Goal: Check status: Check status

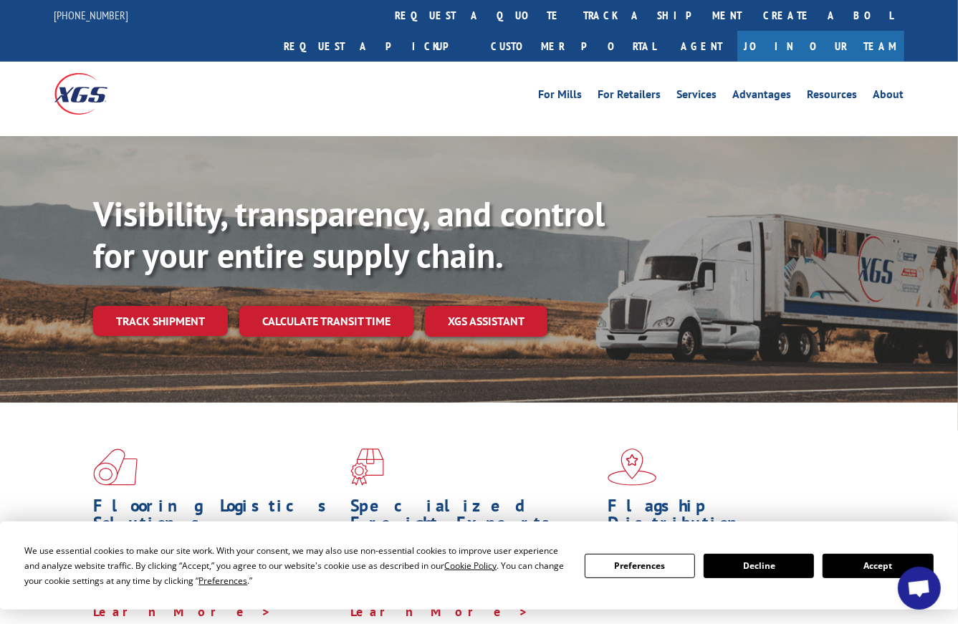
scroll to position [1193, 0]
click at [573, 11] on link "track a shipment" at bounding box center [663, 15] width 180 height 31
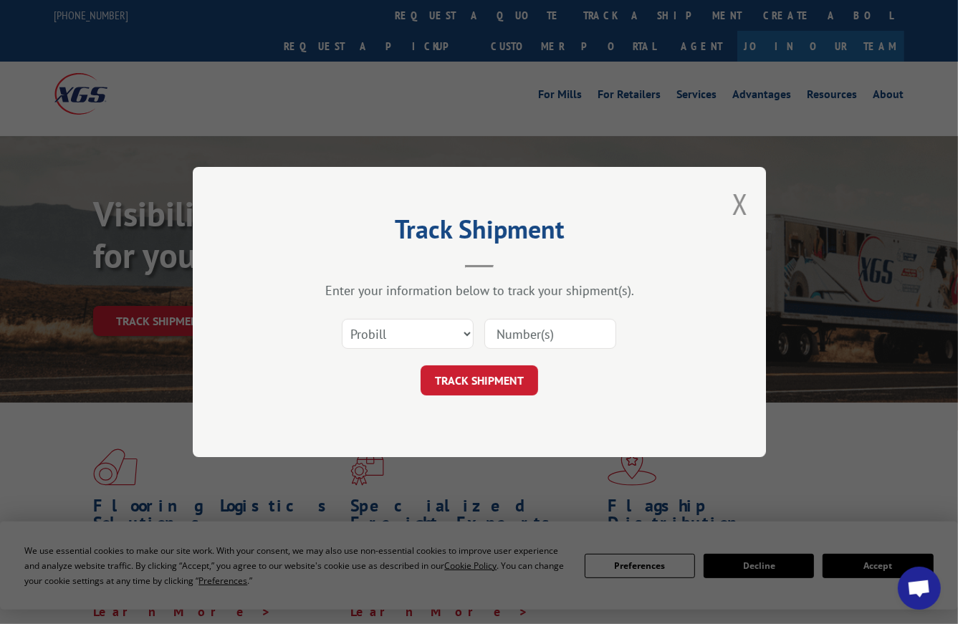
click at [530, 330] on input at bounding box center [550, 334] width 132 height 30
paste input "8641555"
type input "8641555"
click at [487, 375] on button "TRACK SHIPMENT" at bounding box center [480, 380] width 118 height 30
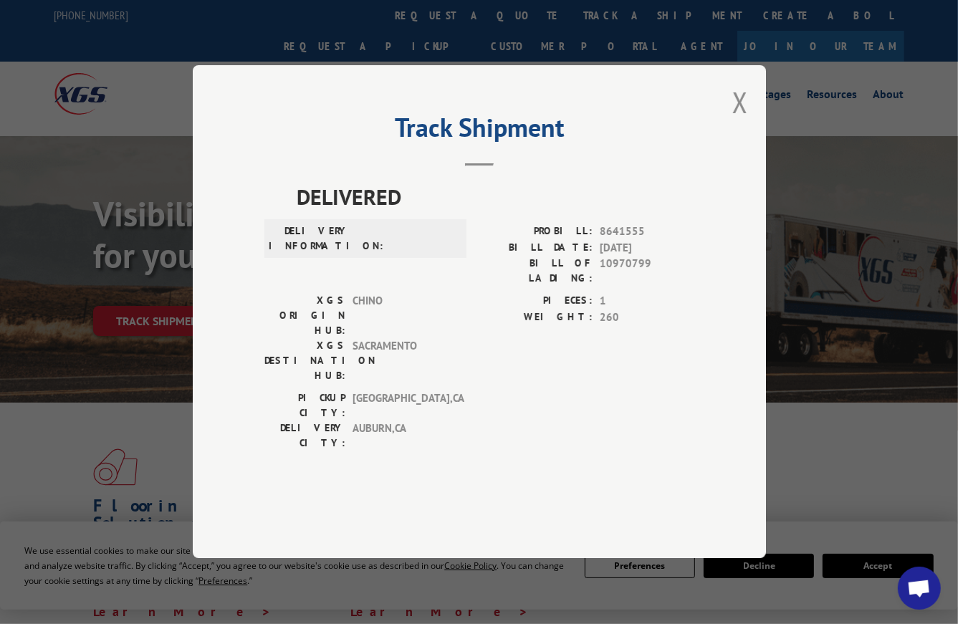
click at [740, 121] on button "Close modal" at bounding box center [740, 102] width 16 height 38
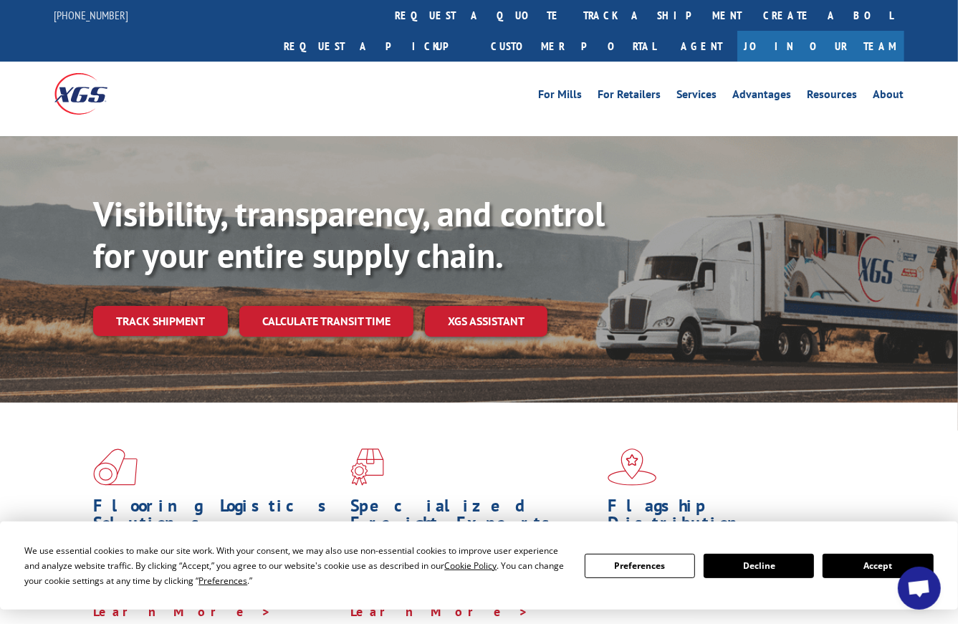
click at [573, 9] on link "track a shipment" at bounding box center [663, 15] width 180 height 31
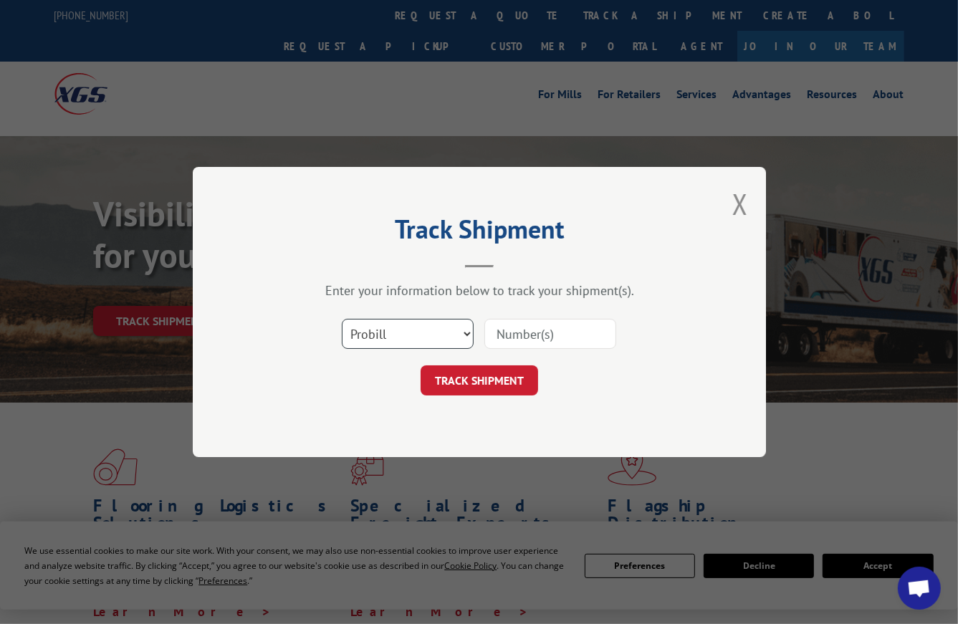
drag, startPoint x: 391, startPoint y: 332, endPoint x: 393, endPoint y: 339, distance: 7.5
click at [391, 332] on select "Select category... Probill BOL PO" at bounding box center [408, 334] width 132 height 30
select select "bol"
click at [342, 319] on select "Select category... Probill BOL PO" at bounding box center [408, 334] width 132 height 30
drag, startPoint x: 535, startPoint y: 329, endPoint x: 507, endPoint y: 346, distance: 32.8
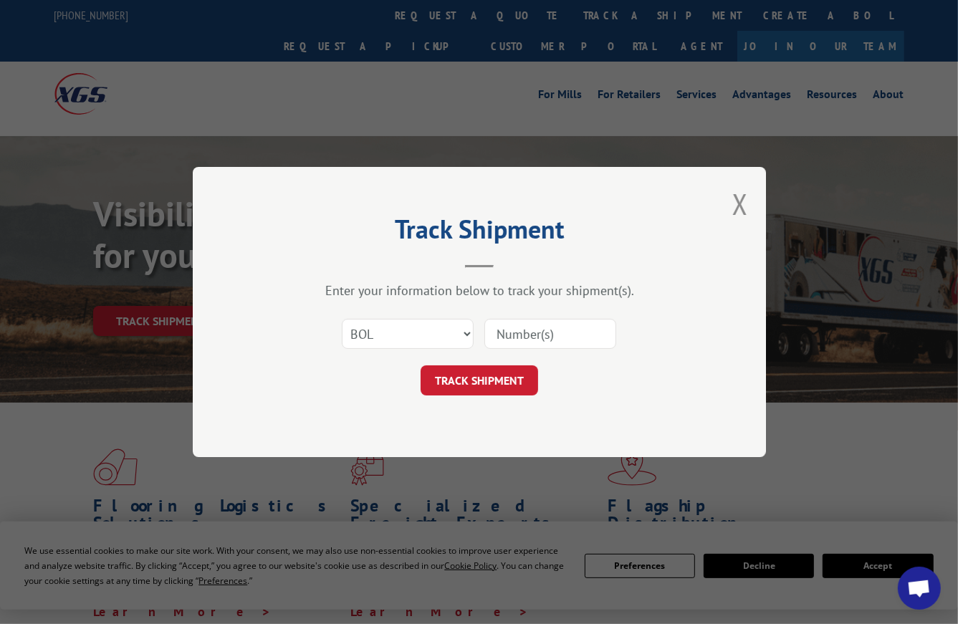
click at [534, 329] on input at bounding box center [550, 334] width 132 height 30
paste input "8641555"
type input "8641555"
click at [499, 368] on button "TRACK SHIPMENT" at bounding box center [480, 380] width 118 height 30
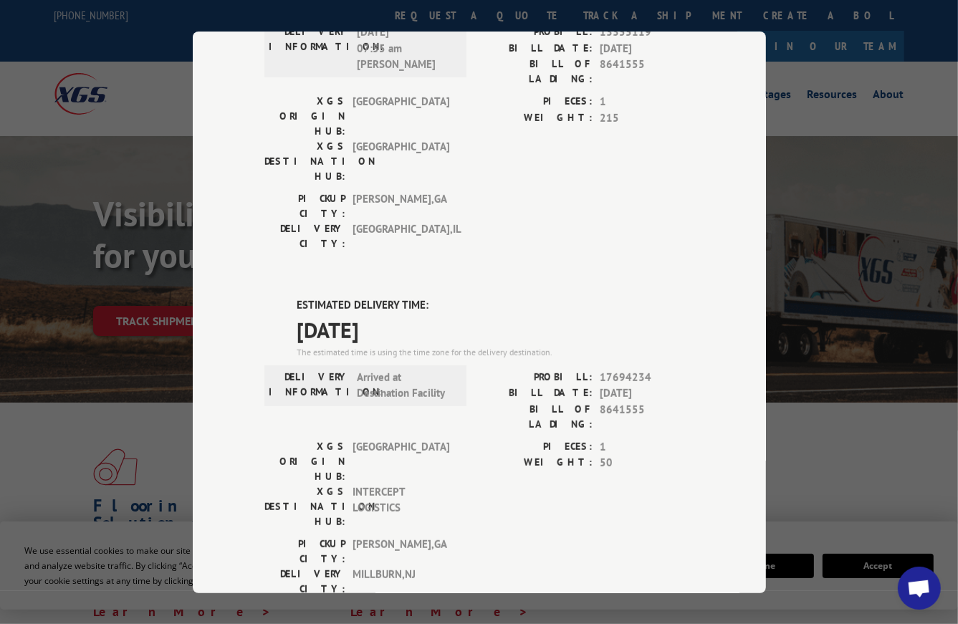
scroll to position [502, 0]
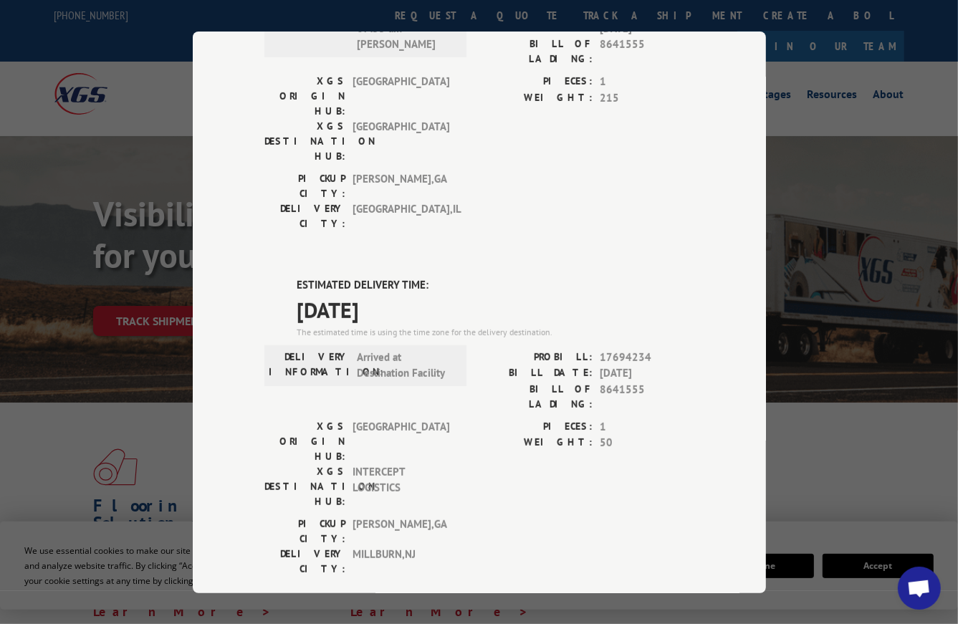
click at [610, 349] on span "17694234" at bounding box center [647, 357] width 95 height 16
copy span "17694234"
drag, startPoint x: 292, startPoint y: 126, endPoint x: 408, endPoint y: 148, distance: 118.2
click at [408, 277] on div "ESTIMATED DELIVERY TIME: [DATE] The estimated time is using the time zone for t…" at bounding box center [479, 534] width 430 height 515
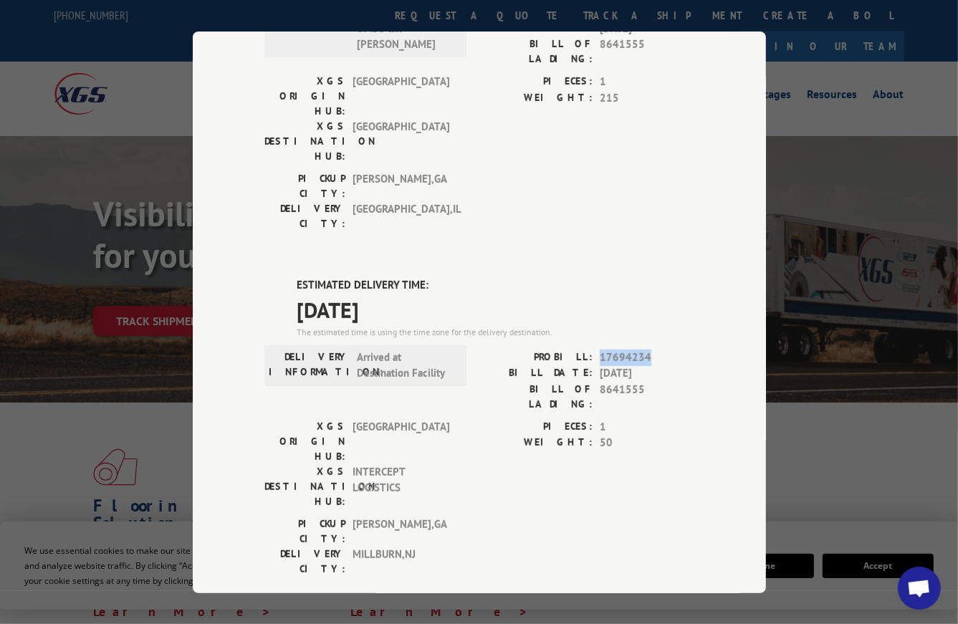
copy div "ESTIMATED DELIVERY TIME: [DATE]"
click at [618, 349] on span "17694234" at bounding box center [647, 357] width 95 height 16
drag, startPoint x: 547, startPoint y: 198, endPoint x: 646, endPoint y: 197, distance: 99.6
click at [646, 349] on div "PROBILL: 17694234" at bounding box center [586, 357] width 215 height 16
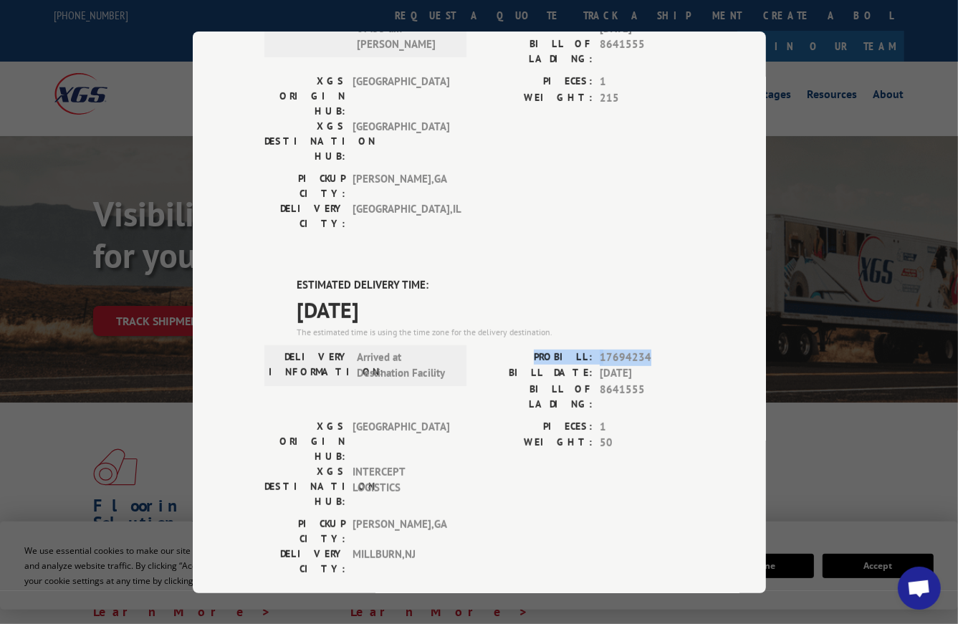
copy div "PROBILL: 17694234"
